Goal: Go to known website: Access a specific website the user already knows

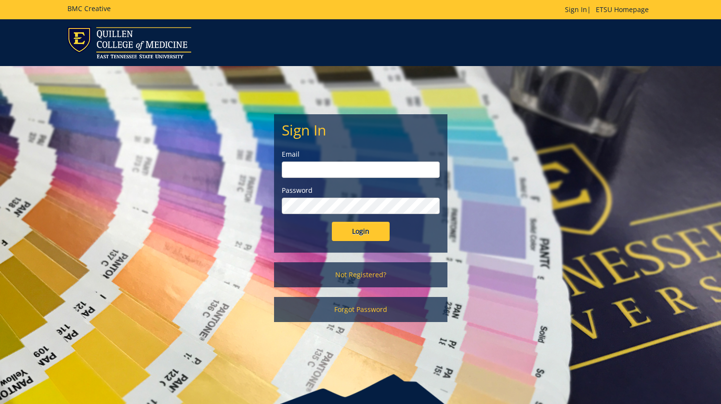
type input "etsuhealthprojects@etsu.edu"
click at [368, 223] on input "Login" at bounding box center [361, 231] width 58 height 19
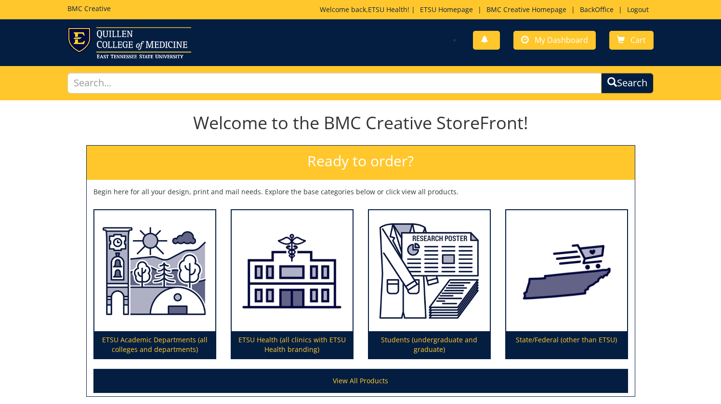
click at [595, 14] on div "Welcome back, ETSU Health ! | ETSU Homepage | BMC Creative Homepage | BackOffic…" at bounding box center [487, 12] width 334 height 14
click at [596, 8] on link "BackOffice" at bounding box center [596, 9] width 43 height 9
